Goal: Register for event/course

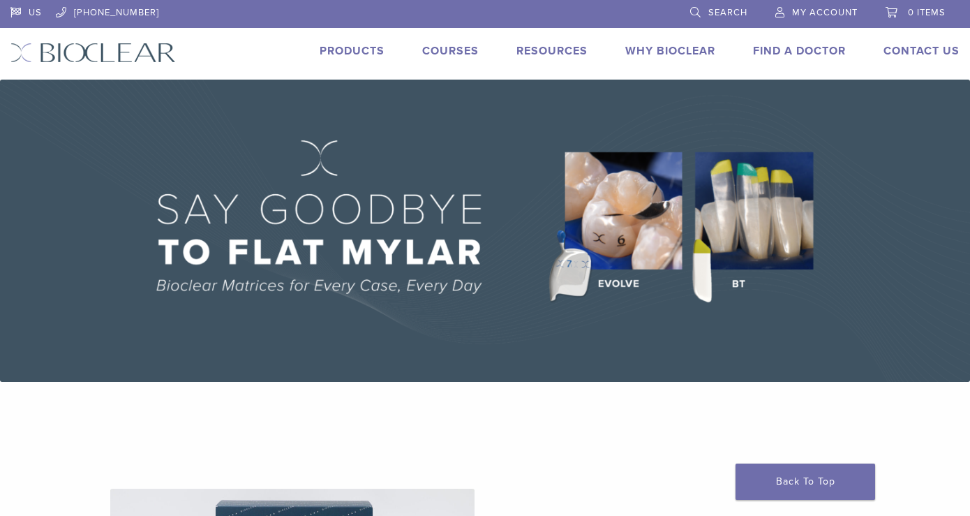
click at [453, 44] on link "Courses" at bounding box center [450, 51] width 57 height 14
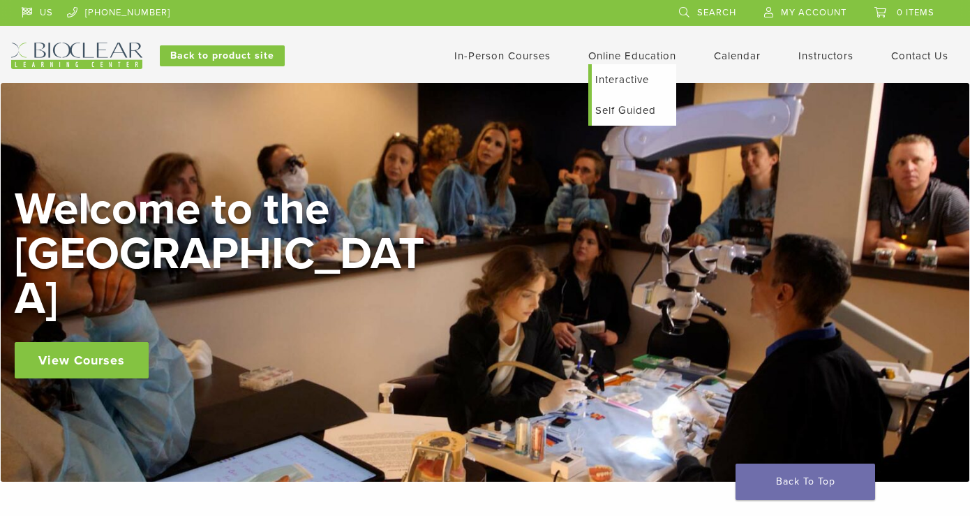
click at [625, 83] on link "Interactive" at bounding box center [634, 79] width 84 height 31
